Goal: Task Accomplishment & Management: Use online tool/utility

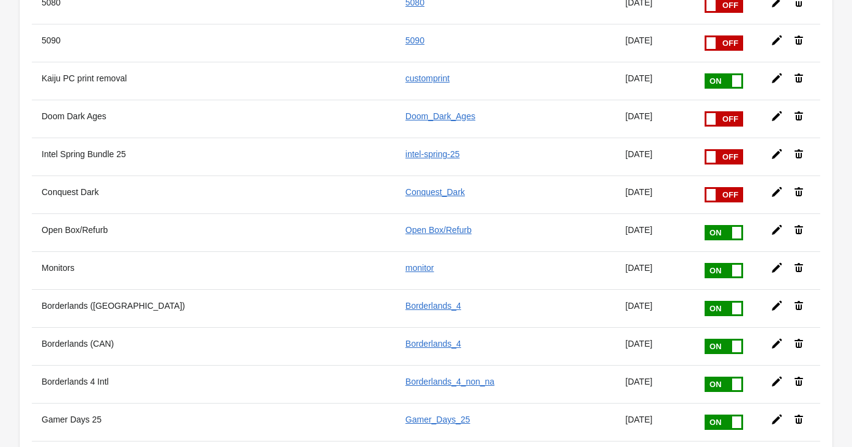
scroll to position [1697, 0]
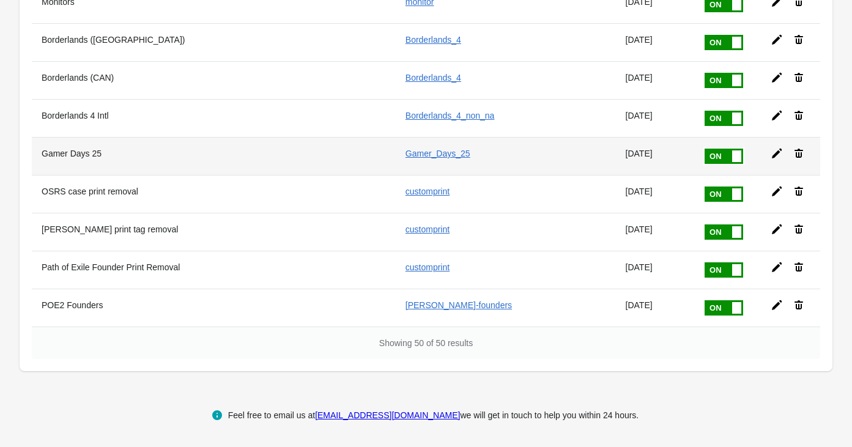
click at [732, 157] on span at bounding box center [736, 156] width 9 height 12
click at [0, 0] on input "checkbox" at bounding box center [0, 0] width 0 height 0
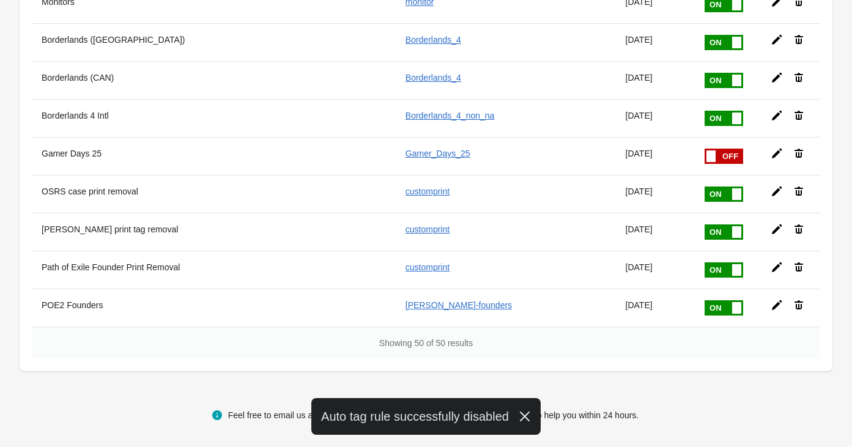
click at [727, 149] on span at bounding box center [704, 149] width 77 height 0
click at [0, 0] on input "checkbox" at bounding box center [0, 0] width 0 height 0
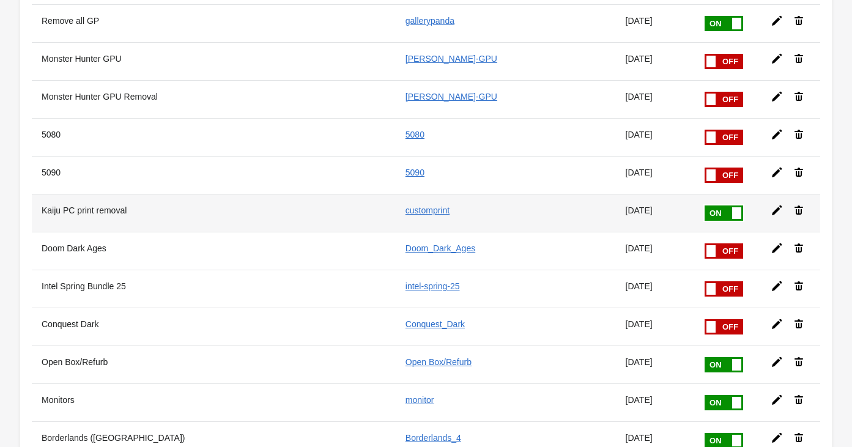
scroll to position [1697, 0]
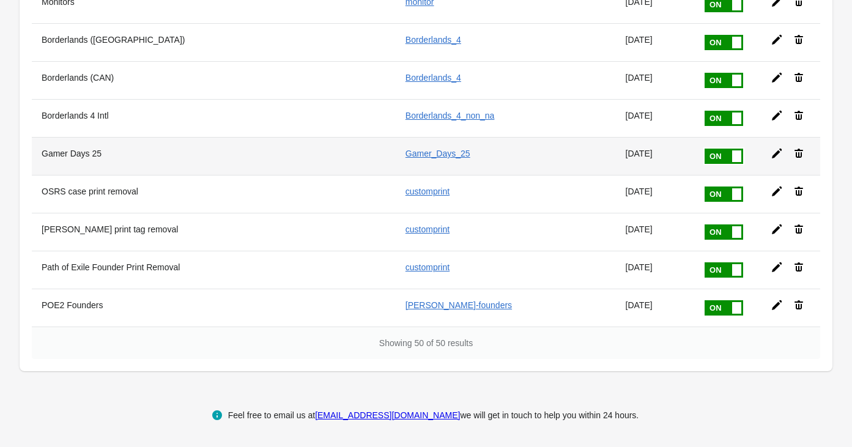
click at [723, 149] on span at bounding box center [742, 149] width 77 height 0
click at [0, 0] on input "checkbox" at bounding box center [0, 0] width 0 height 0
